Goal: Information Seeking & Learning: Learn about a topic

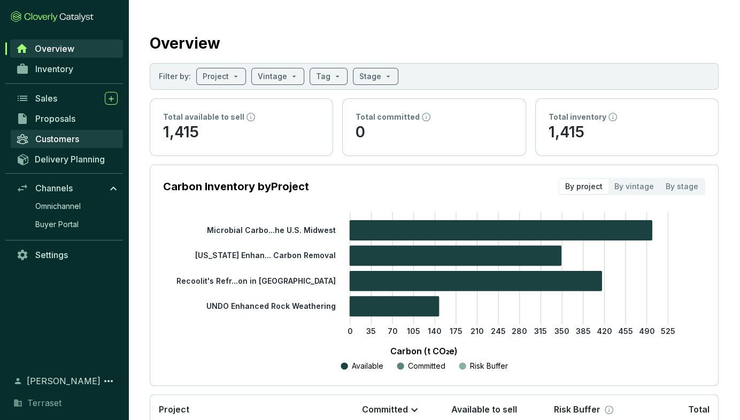
click at [56, 133] on link "Customers" at bounding box center [67, 139] width 112 height 18
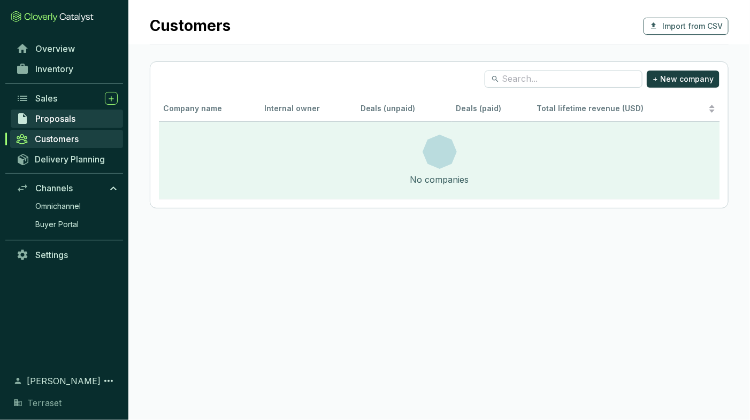
click at [64, 120] on span "Proposals" at bounding box center [55, 118] width 40 height 11
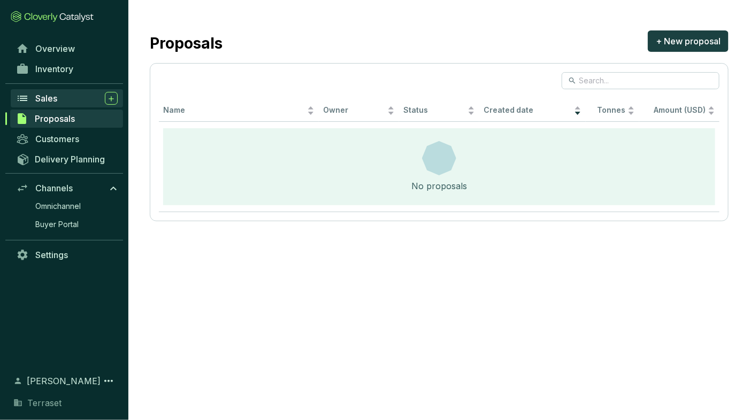
click at [64, 100] on div "Sales" at bounding box center [76, 98] width 82 height 13
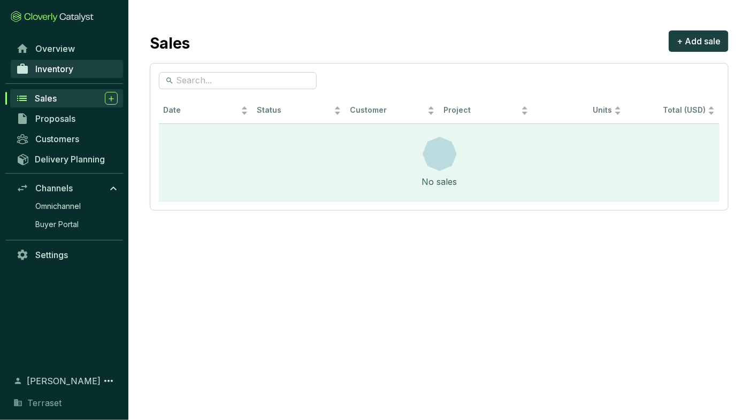
click at [52, 75] on link "Inventory" at bounding box center [67, 69] width 112 height 18
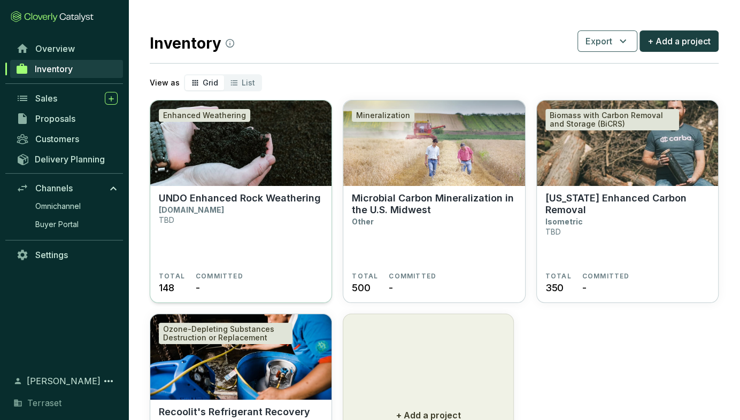
click at [297, 231] on section "UNDO Enhanced Rock Weathering [DOMAIN_NAME] TBD" at bounding box center [241, 233] width 164 height 80
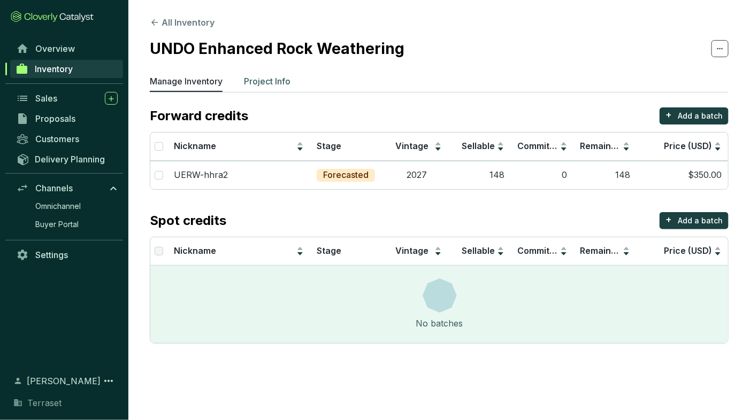
click at [271, 88] on li "Project Info" at bounding box center [267, 83] width 47 height 17
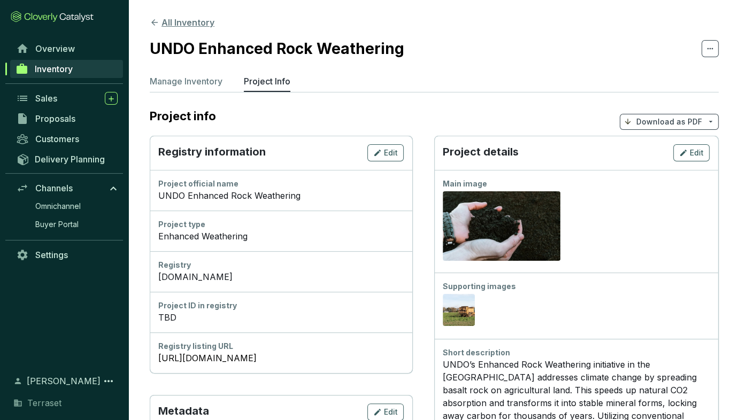
click at [163, 22] on button "All Inventory" at bounding box center [182, 22] width 65 height 13
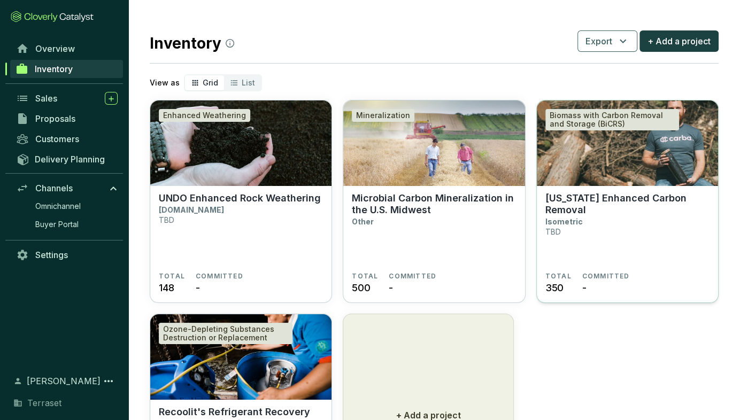
click at [564, 221] on p "Isometric" at bounding box center [563, 221] width 37 height 9
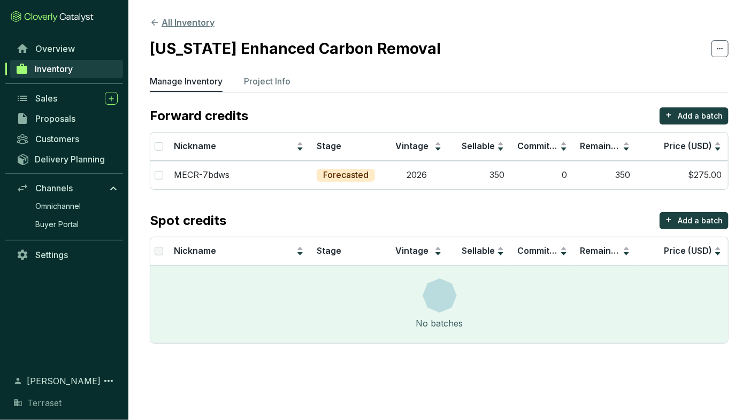
click at [182, 18] on button "All Inventory" at bounding box center [182, 22] width 65 height 13
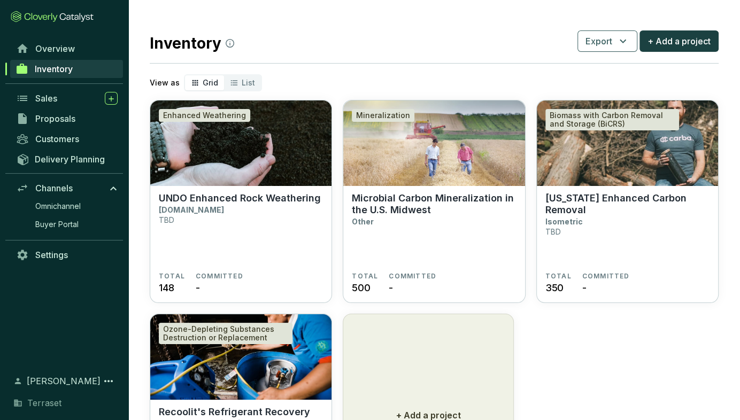
click at [499, 53] on div "Inventory Export + Add a project" at bounding box center [434, 41] width 569 height 27
